Goal: Task Accomplishment & Management: Use online tool/utility

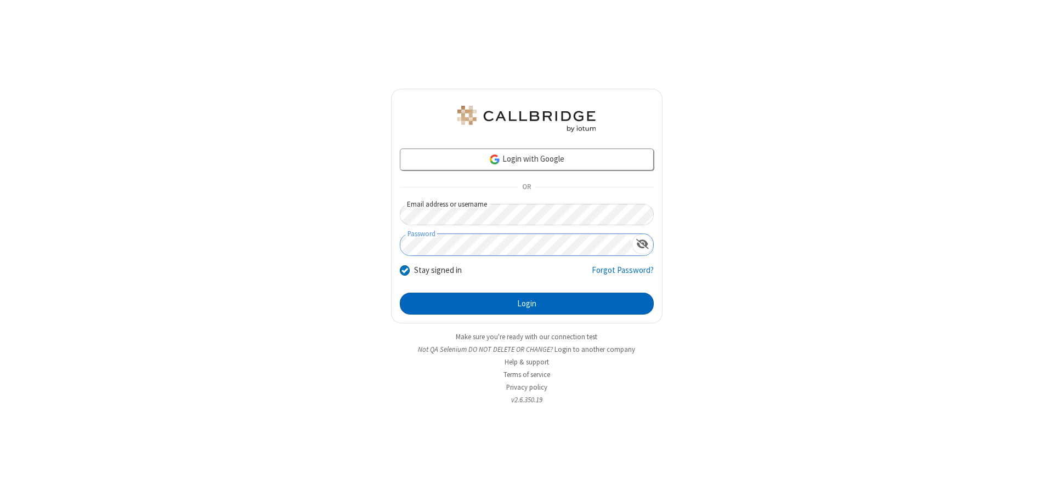
click at [526, 304] on button "Login" at bounding box center [527, 304] width 254 height 22
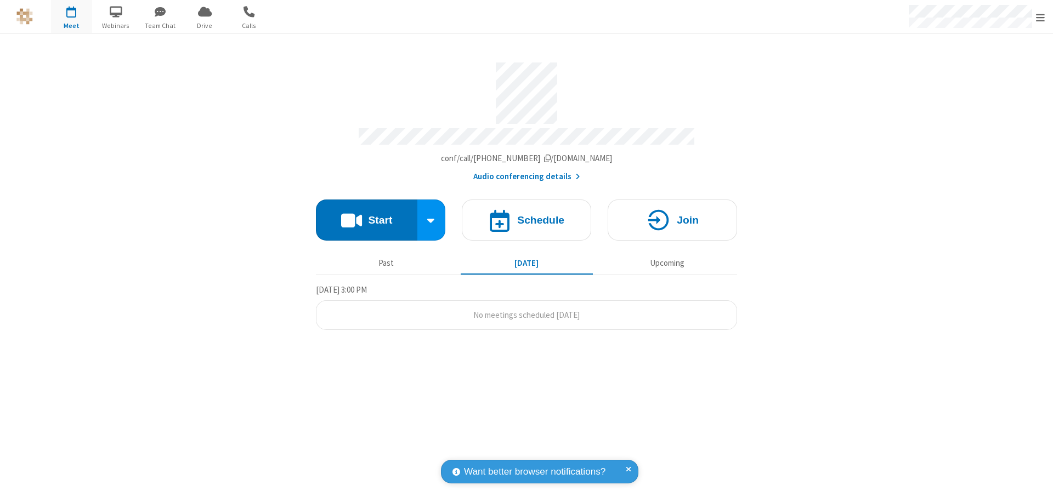
click at [366, 215] on button "Start" at bounding box center [366, 220] width 101 height 41
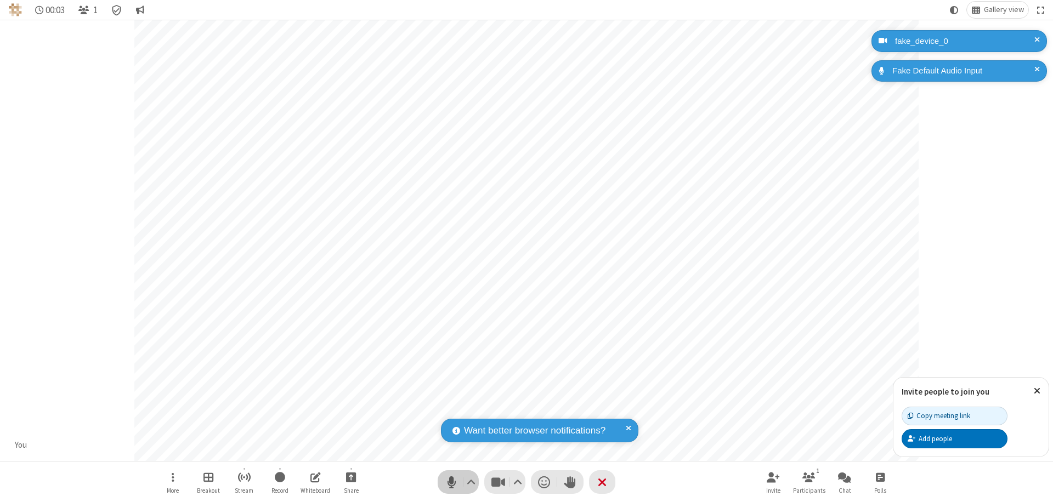
click at [451, 482] on span "Mute (⌘+Shift+A)" at bounding box center [451, 482] width 16 height 16
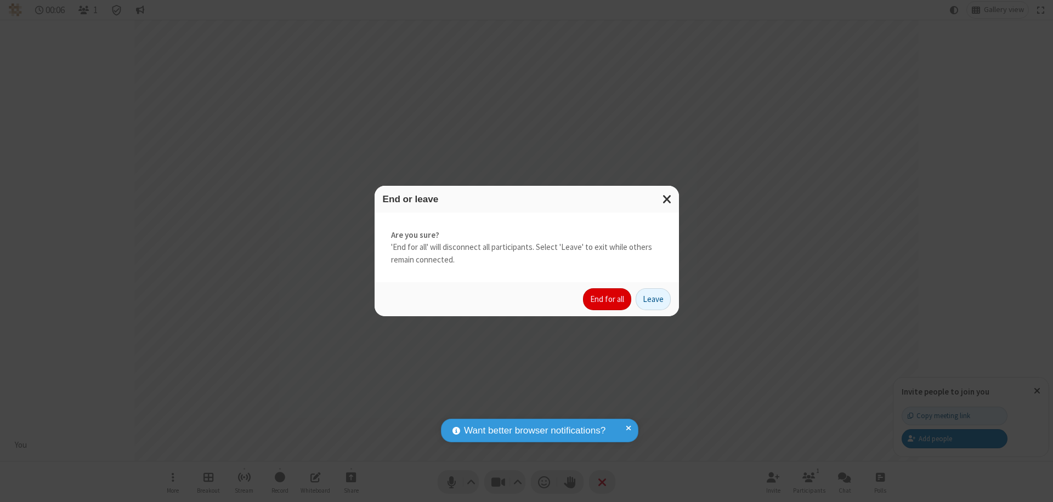
click at [608, 299] on button "End for all" at bounding box center [607, 299] width 48 height 22
